Goal: Task Accomplishment & Management: Manage account settings

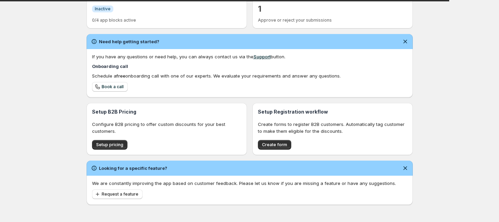
scroll to position [178, 0]
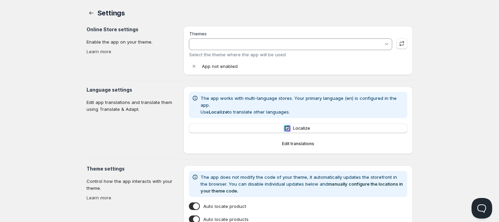
type input "Empire"
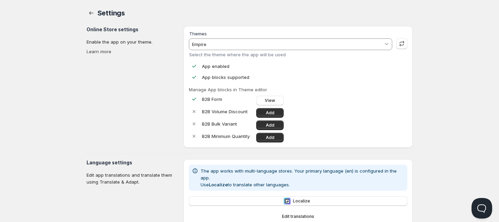
scroll to position [178, 0]
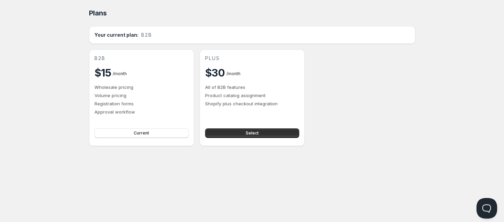
drag, startPoint x: 100, startPoint y: 72, endPoint x: 117, endPoint y: 75, distance: 16.7
click at [117, 75] on div "$15 / month" at bounding box center [142, 73] width 94 height 14
click at [73, 82] on div "Home Pricing Price lists Checkout Forms Submissions Settings Features Plans Pla…" at bounding box center [252, 111] width 504 height 222
drag, startPoint x: 98, startPoint y: 71, endPoint x: 132, endPoint y: 73, distance: 34.1
click at [132, 73] on div "$15 / month" at bounding box center [142, 73] width 94 height 14
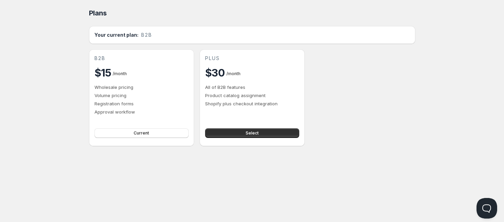
click at [77, 74] on div "Home Pricing Price lists Checkout Forms Submissions Settings Features Plans Pla…" at bounding box center [252, 111] width 504 height 222
click at [338, 71] on div "b2b $15 / month Wholesale pricing Volume pricing Registration forms Approval wo…" at bounding box center [252, 97] width 326 height 97
drag, startPoint x: 95, startPoint y: 73, endPoint x: 132, endPoint y: 76, distance: 37.2
click at [132, 76] on div "$15 / month" at bounding box center [142, 73] width 94 height 14
click at [66, 109] on div "Home Pricing Price lists Checkout Forms Submissions Settings Features Plans Pla…" at bounding box center [252, 111] width 504 height 222
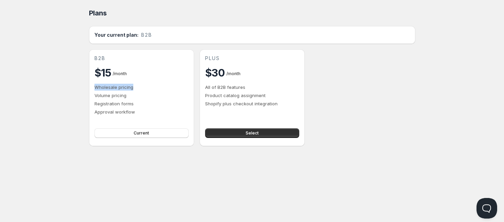
drag, startPoint x: 93, startPoint y: 87, endPoint x: 136, endPoint y: 90, distance: 42.4
click at [136, 90] on div "b2b $15 / month Wholesale pricing Volume pricing Registration forms Approval wo…" at bounding box center [141, 97] width 105 height 97
drag, startPoint x: 94, startPoint y: 93, endPoint x: 126, endPoint y: 94, distance: 32.7
click at [126, 94] on p "Volume pricing" at bounding box center [142, 95] width 94 height 7
drag, startPoint x: 95, startPoint y: 103, endPoint x: 133, endPoint y: 108, distance: 38.8
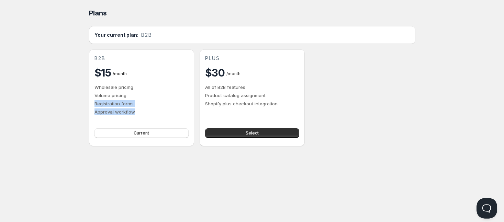
click at [133, 108] on div "Wholesale pricing Volume pricing Registration forms Approval workflow" at bounding box center [142, 100] width 94 height 32
click at [95, 111] on p "Approval workflow" at bounding box center [142, 112] width 94 height 7
click at [97, 112] on p "Approval workflow" at bounding box center [142, 112] width 94 height 7
drag, startPoint x: 135, startPoint y: 112, endPoint x: 102, endPoint y: 111, distance: 32.7
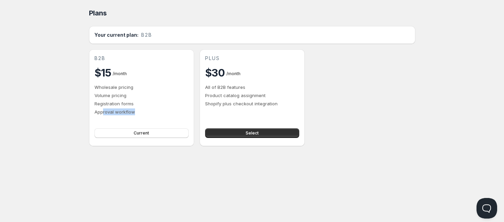
click at [102, 111] on p "Approval workflow" at bounding box center [142, 112] width 94 height 7
click at [81, 106] on div "Plans. This page is ready Plans Your current plan: b2b b2b $15 / month Wholesal…" at bounding box center [252, 73] width 343 height 146
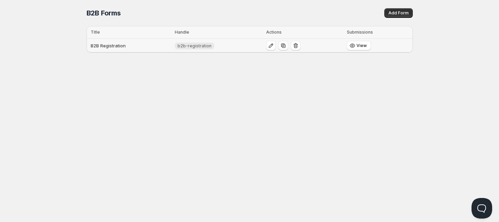
click at [157, 48] on td "B2B Registration" at bounding box center [130, 46] width 87 height 14
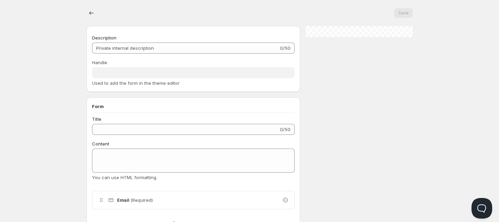
type input "B2B Registration"
type input "b2b-registration"
type input "Request for Wholesale Registration"
radio input "true"
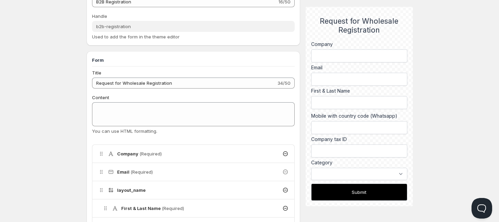
scroll to position [46, 0]
click at [371, 151] on input "Company tax ID" at bounding box center [359, 151] width 96 height 13
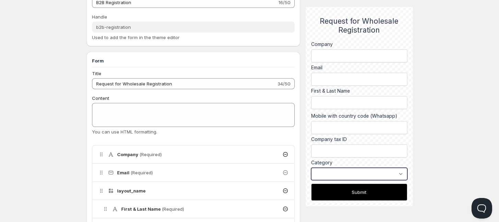
click at [328, 170] on select "Cricket Store Sports Store [GEOGRAPHIC_DATA] Cricket Coach Corporate Cricket Te…" at bounding box center [359, 174] width 96 height 12
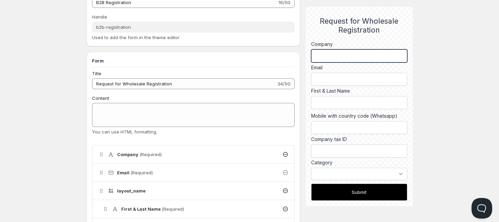
click at [366, 55] on input "Company" at bounding box center [359, 55] width 96 height 13
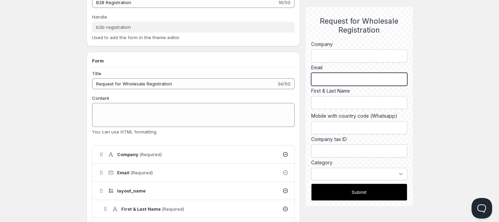
click at [324, 77] on input "text" at bounding box center [359, 79] width 96 height 13
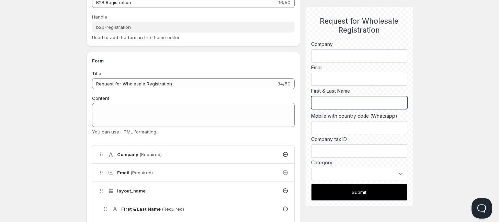
click at [323, 105] on input "First & Last Name" at bounding box center [359, 102] width 96 height 13
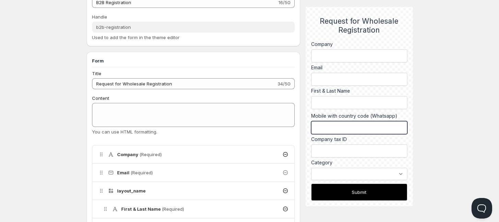
click at [323, 130] on input "Mobile with country code (Whatsapp)" at bounding box center [359, 127] width 96 height 13
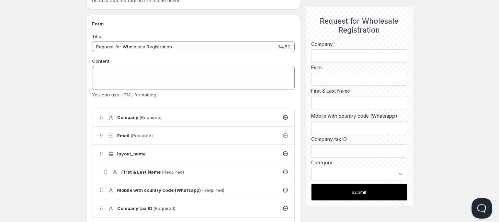
scroll to position [91, 0]
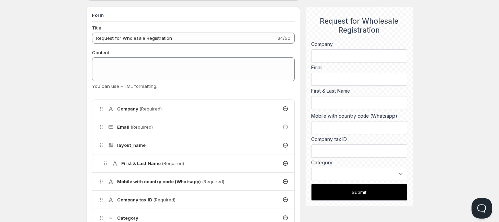
click at [60, 115] on div "Home Pricing Price lists Checkout Forms Submissions Settings Features Plans B2B…" at bounding box center [249, 207] width 499 height 597
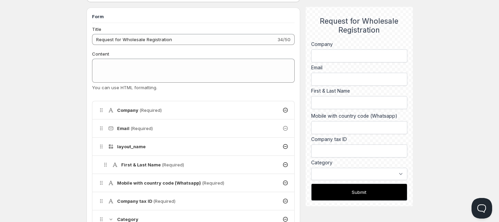
scroll to position [46, 0]
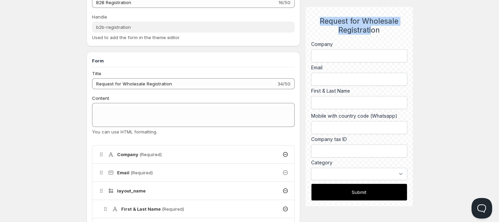
drag, startPoint x: 321, startPoint y: 19, endPoint x: 371, endPoint y: 34, distance: 52.5
click at [371, 34] on h2 "Request for Wholesale Registration" at bounding box center [359, 26] width 96 height 18
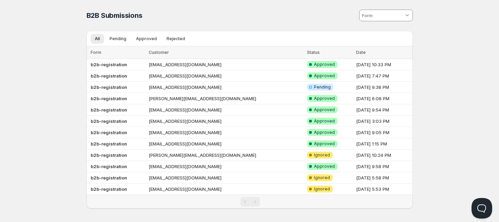
scroll to position [3, 0]
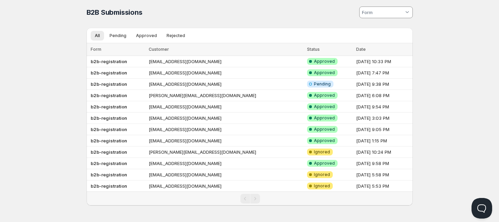
click at [55, 73] on div "Home Pricing Price lists Checkout Forms Submissions Settings Features Plans B2B…" at bounding box center [249, 110] width 499 height 226
click at [119, 60] on b "b2b-registration" at bounding box center [109, 61] width 36 height 5
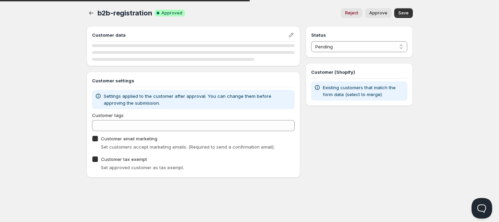
checkbox input "true"
select select "1"
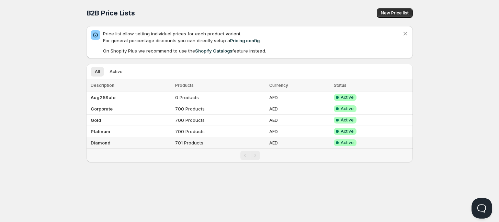
click at [155, 144] on td "Diamond" at bounding box center [130, 142] width 87 height 11
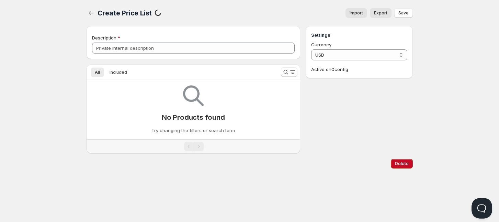
type input "Diamond"
select select "AED"
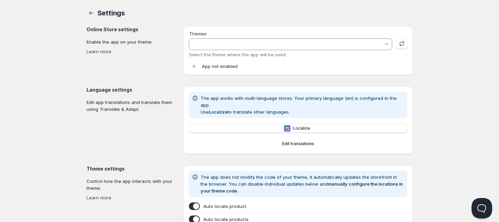
type input "Empire"
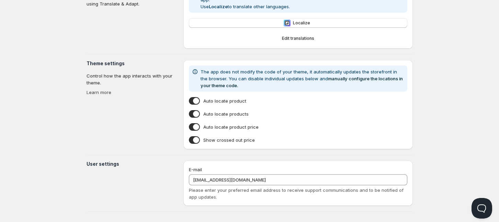
scroll to position [179, 0]
